Goal: Task Accomplishment & Management: Use online tool/utility

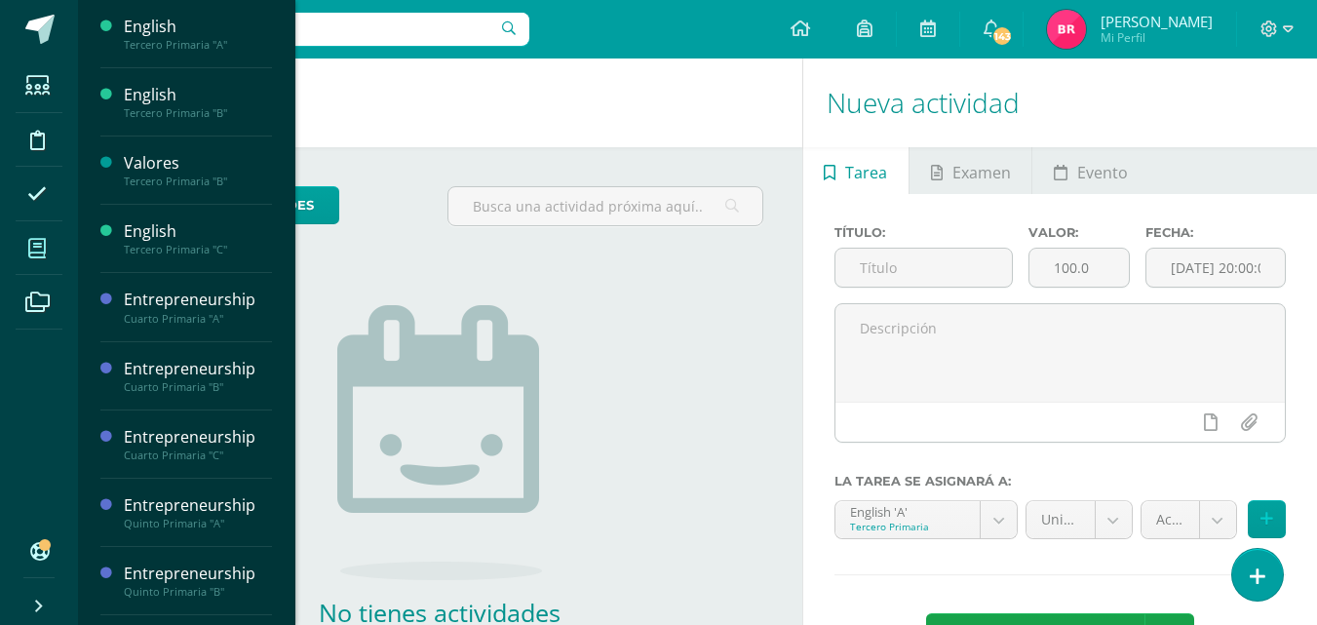
click at [47, 247] on span at bounding box center [38, 248] width 44 height 44
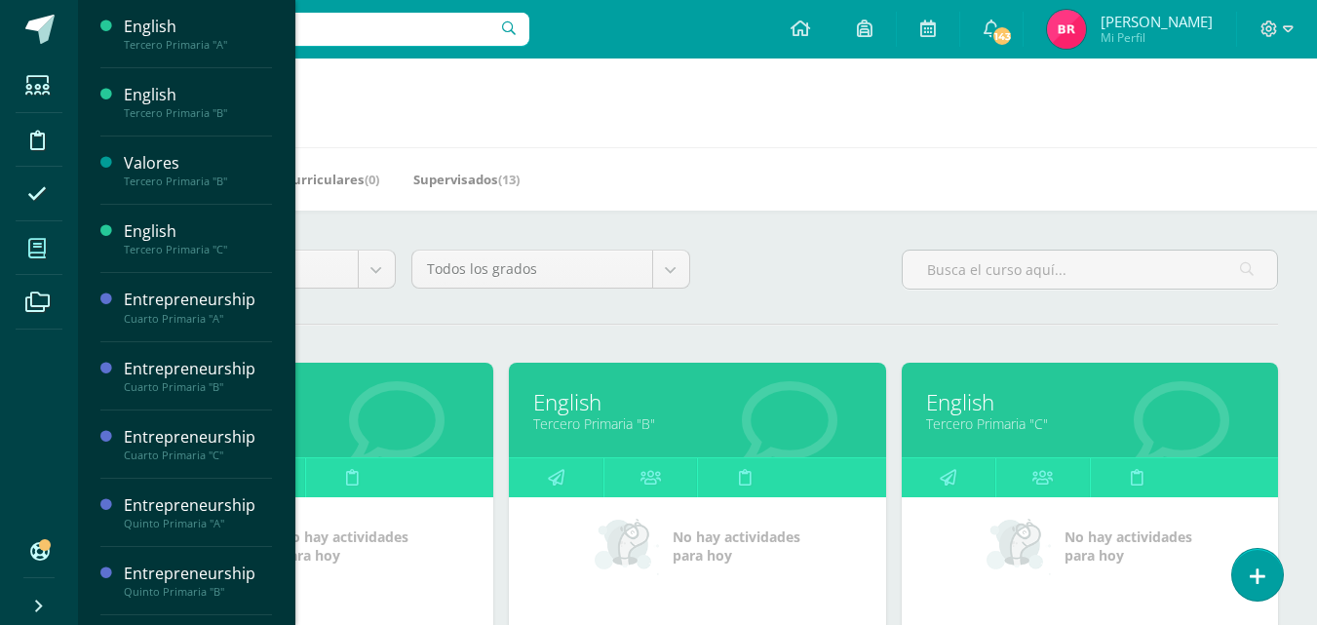
click at [336, 17] on input "text" at bounding box center [310, 29] width 439 height 33
click at [643, 380] on div "English Tercero Primaria "B"" at bounding box center [697, 410] width 376 height 95
click at [426, 43] on input "text" at bounding box center [310, 29] width 439 height 33
click at [407, 21] on input "text" at bounding box center [310, 29] width 439 height 33
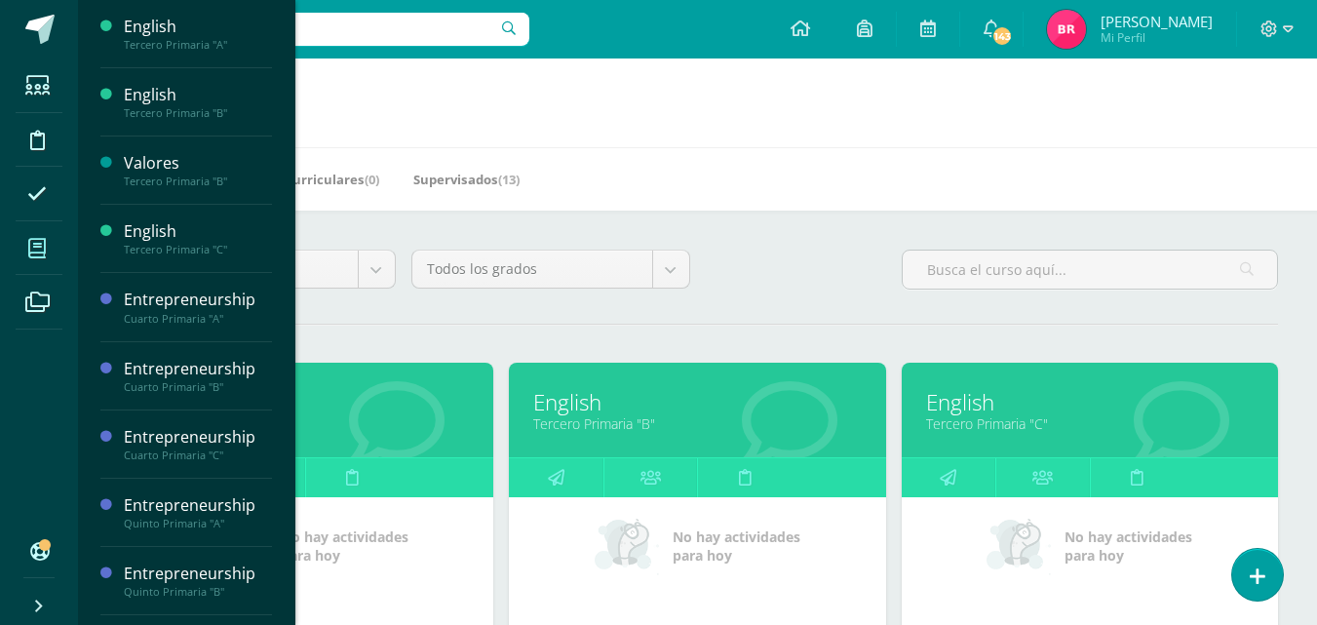
click at [407, 21] on input "text" at bounding box center [310, 29] width 439 height 33
click at [586, 413] on link "English" at bounding box center [697, 402] width 328 height 30
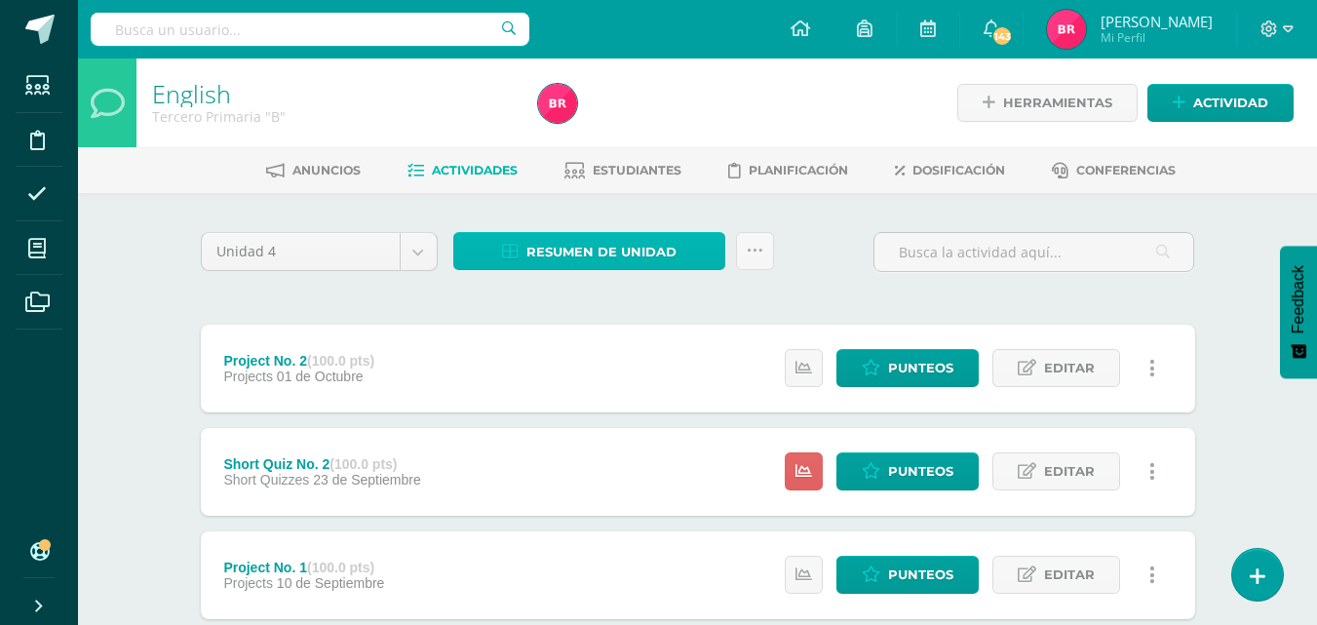
click at [539, 249] on span "Resumen de unidad" at bounding box center [601, 252] width 150 height 36
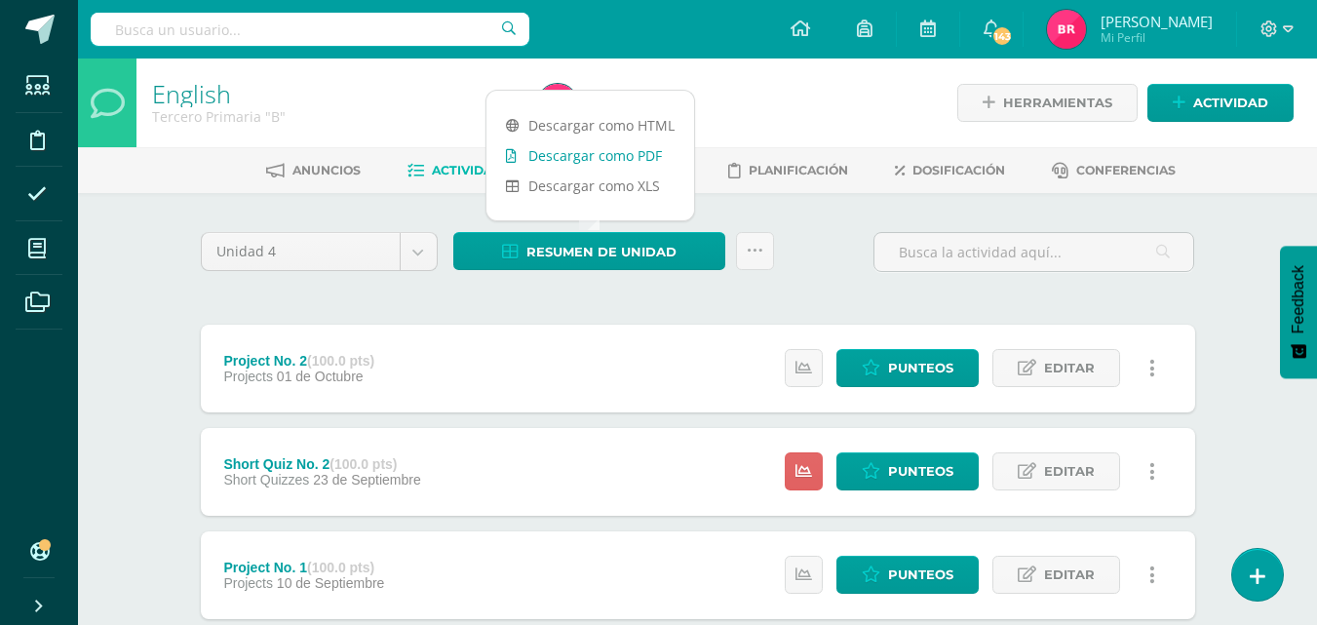
click at [541, 153] on link "Descargar como PDF" at bounding box center [590, 155] width 208 height 30
